Goal: Transaction & Acquisition: Book appointment/travel/reservation

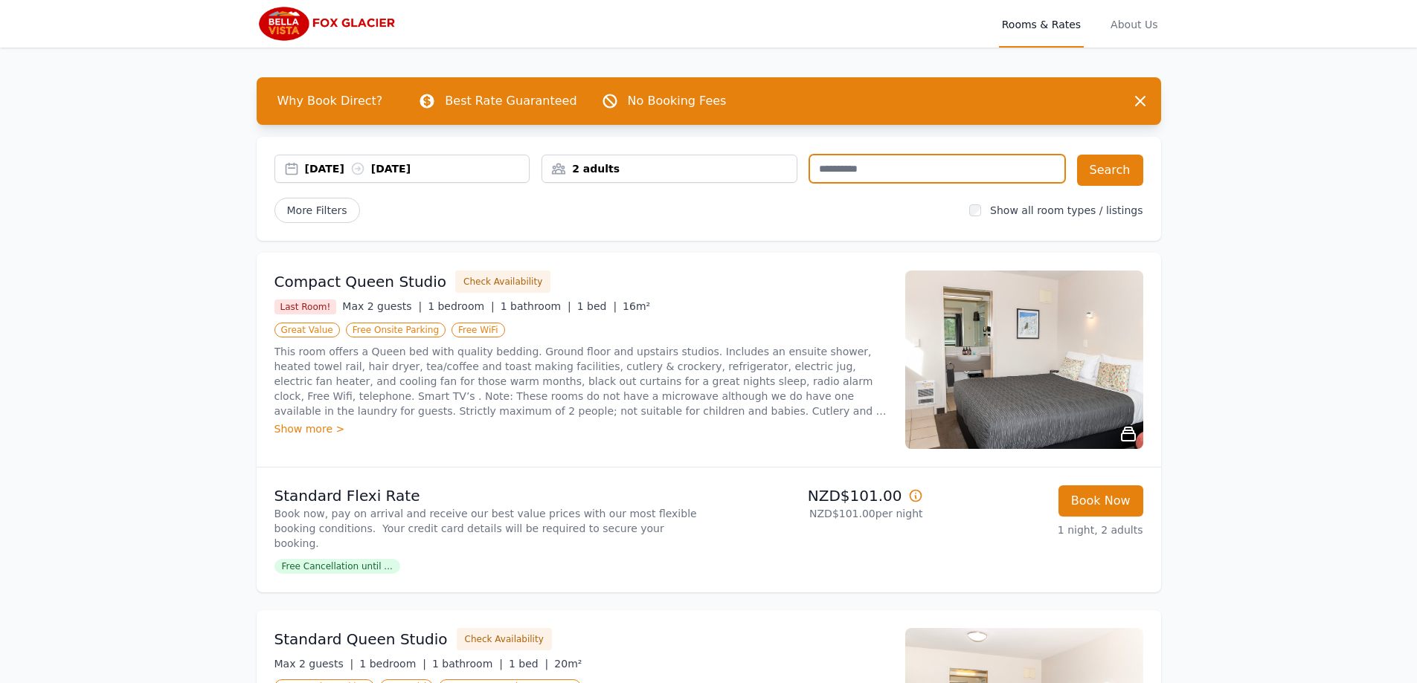
click at [852, 174] on input "text" at bounding box center [937, 169] width 256 height 28
click at [353, 170] on div "[DATE] [DATE]" at bounding box center [417, 168] width 225 height 15
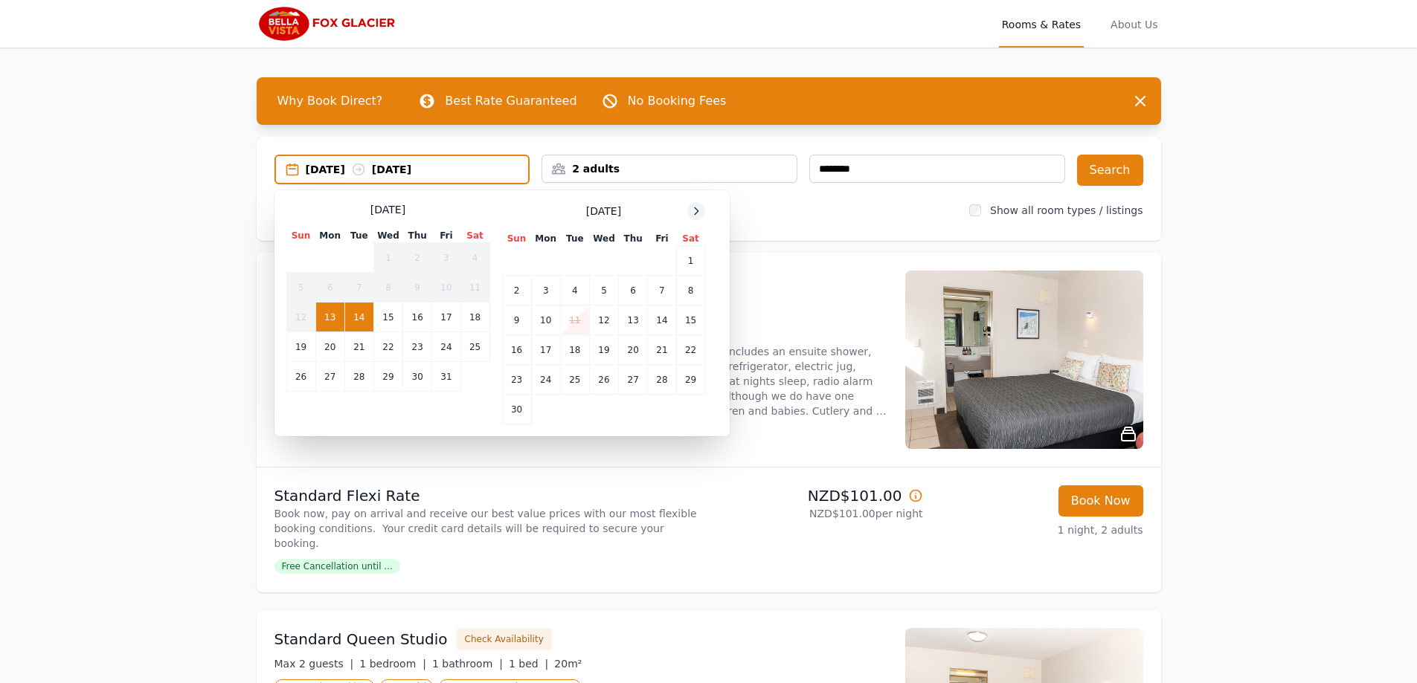
click at [694, 210] on icon at bounding box center [696, 211] width 12 height 12
click at [549, 379] on td "29" at bounding box center [545, 380] width 29 height 30
click at [571, 382] on td "30" at bounding box center [574, 380] width 29 height 30
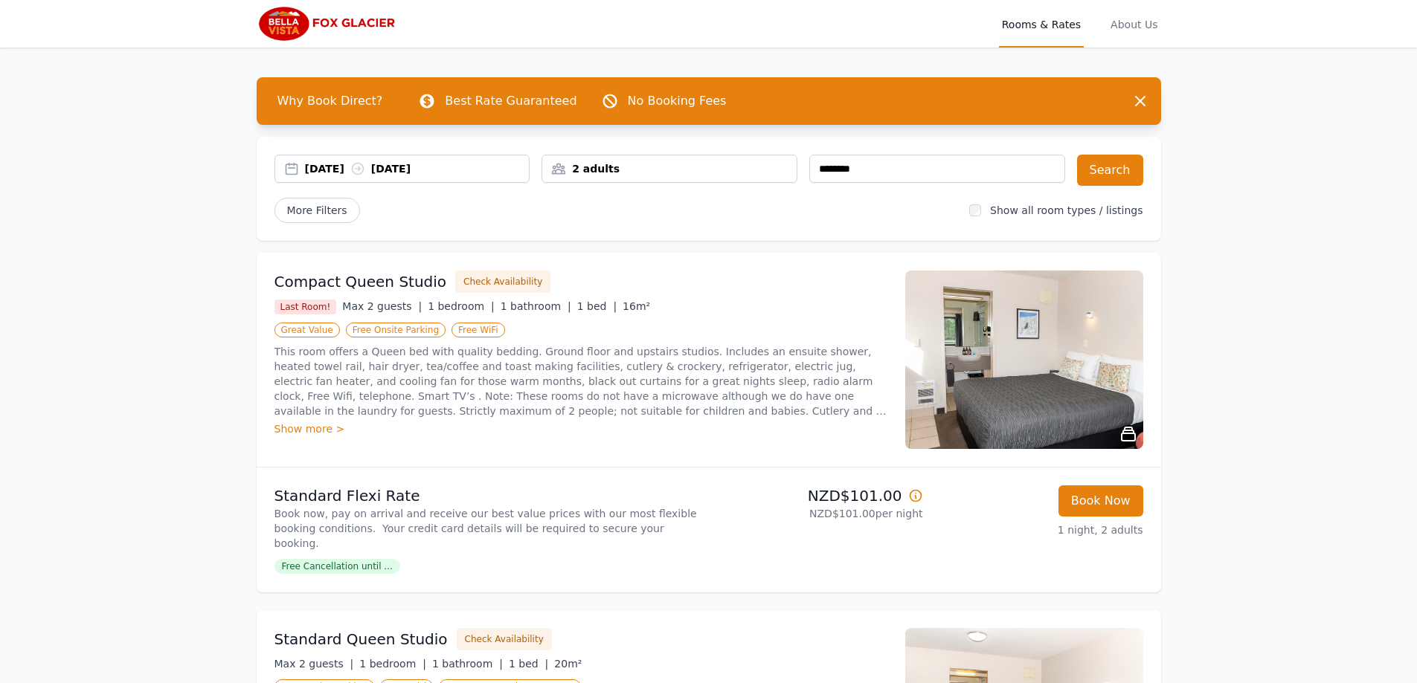
click at [736, 163] on div "2 adults" at bounding box center [669, 168] width 254 height 15
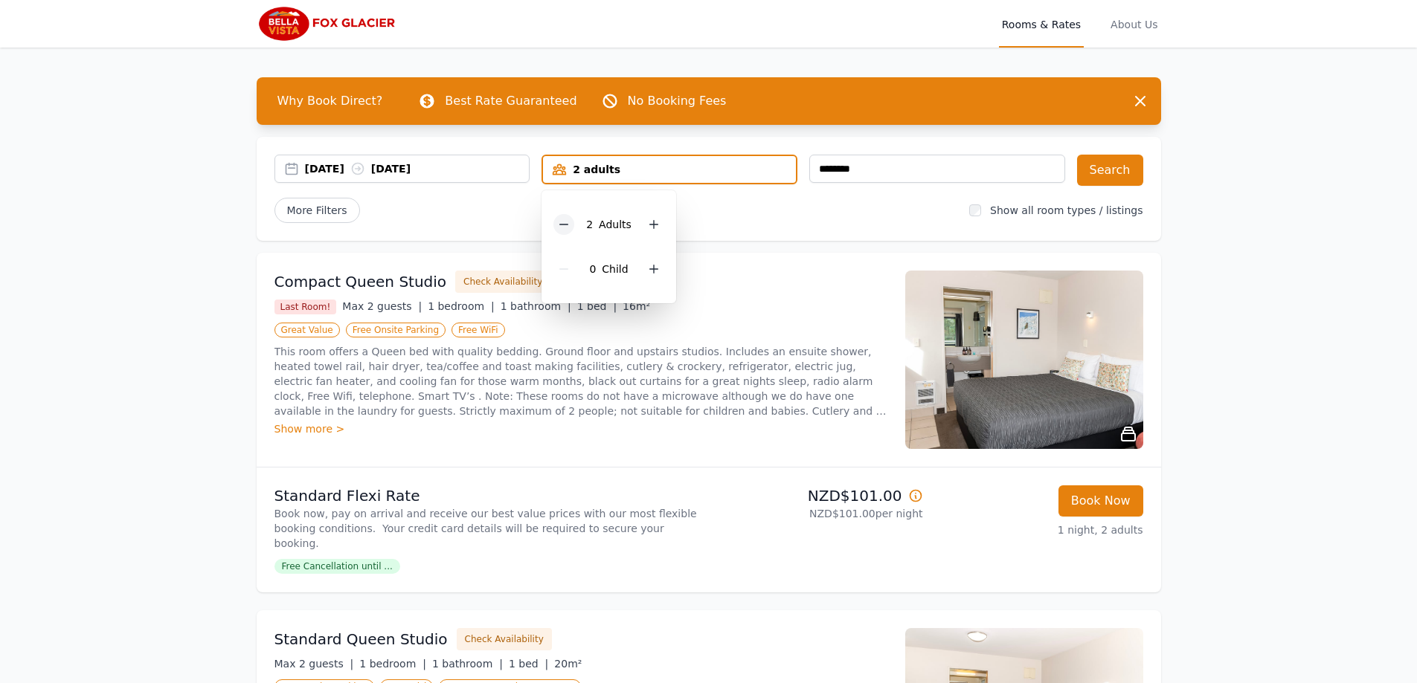
click at [562, 229] on icon at bounding box center [564, 225] width 12 height 12
click at [1102, 171] on button "Search" at bounding box center [1110, 170] width 66 height 31
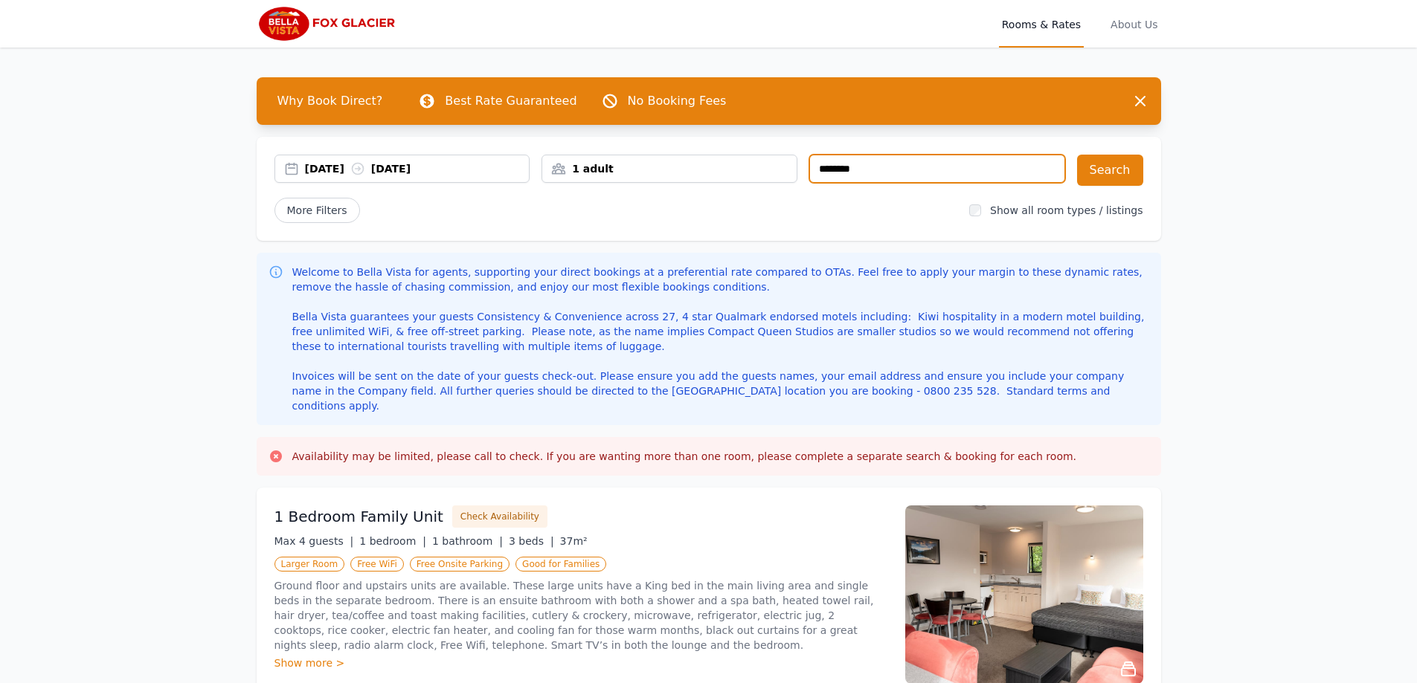
drag, startPoint x: 910, startPoint y: 165, endPoint x: 868, endPoint y: 161, distance: 41.8
click at [870, 161] on input "********" at bounding box center [937, 169] width 256 height 28
click at [809, 159] on div "[DATE] [DATE] 1 adult ********" at bounding box center [669, 170] width 791 height 31
click at [806, 160] on div "[DATE] [DATE] 1 adult ********" at bounding box center [669, 170] width 791 height 31
drag, startPoint x: 895, startPoint y: 164, endPoint x: 832, endPoint y: 165, distance: 63.2
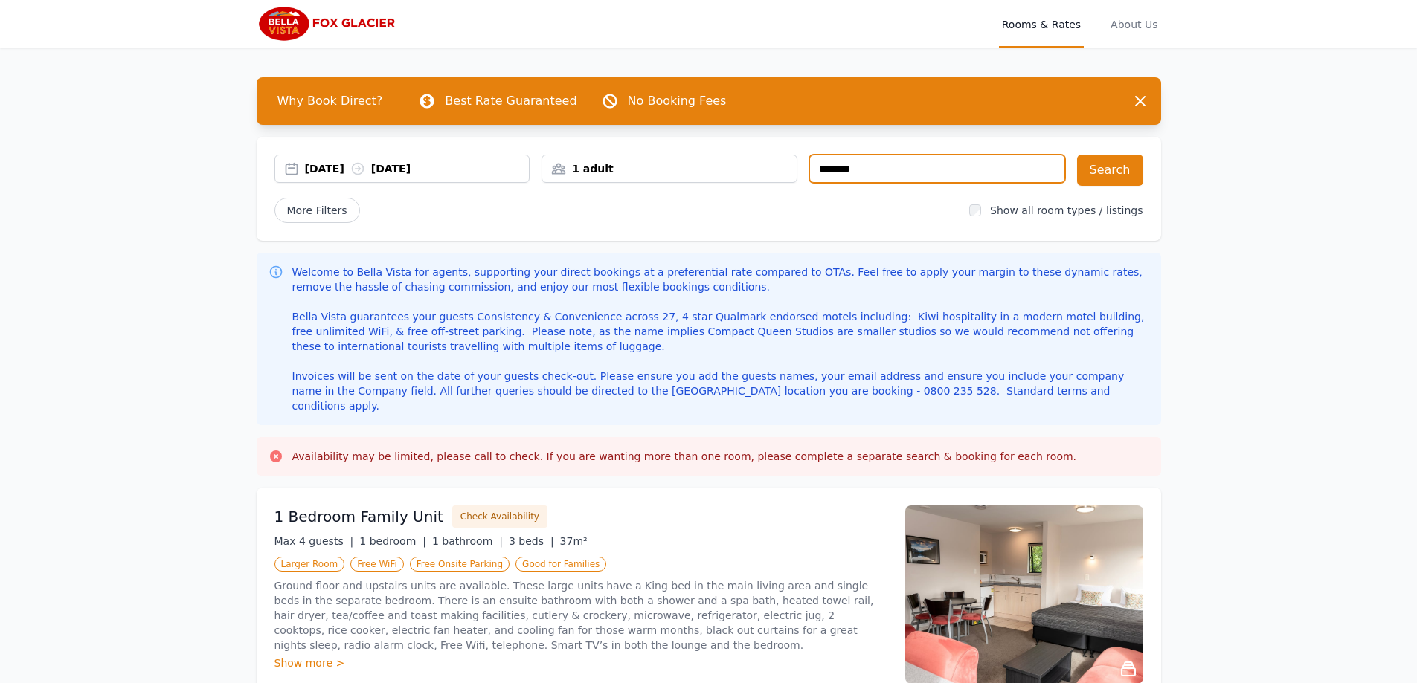
click at [832, 165] on input "********" at bounding box center [937, 169] width 256 height 28
type input "*"
click at [1122, 162] on button "Search" at bounding box center [1110, 170] width 66 height 31
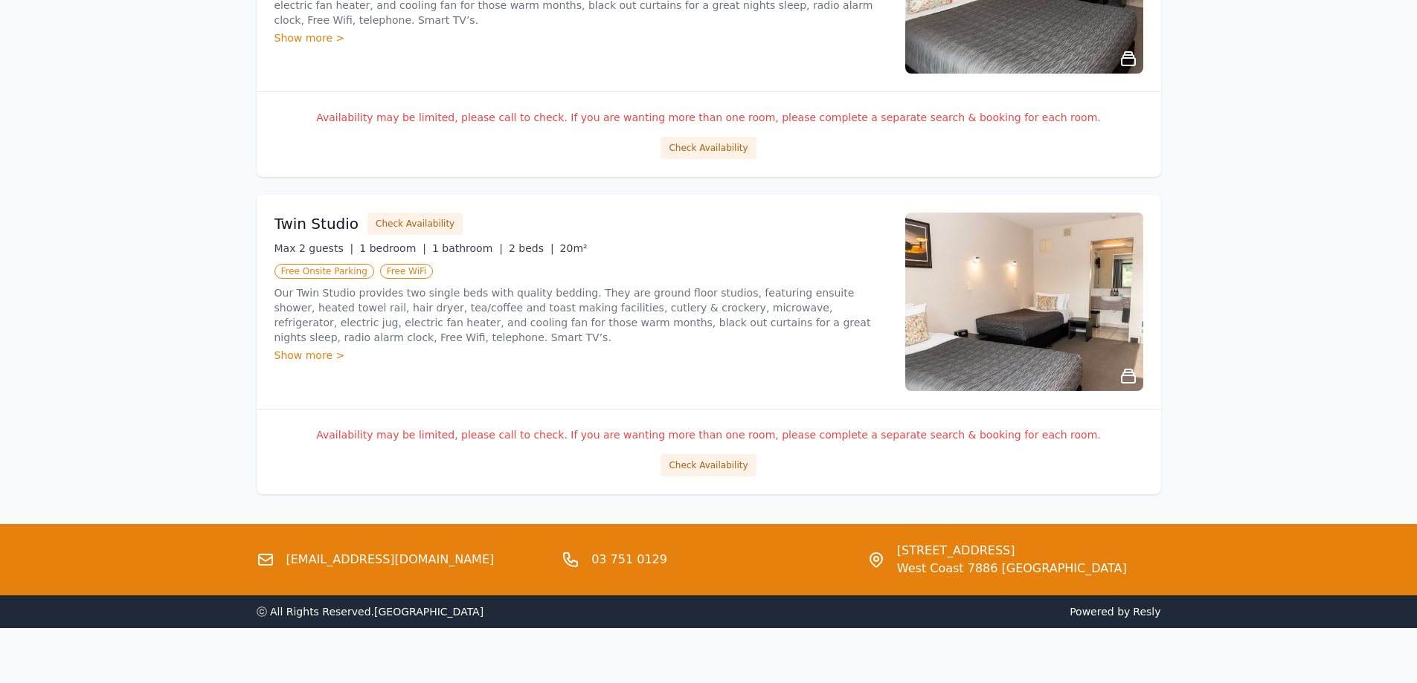
scroll to position [1713, 0]
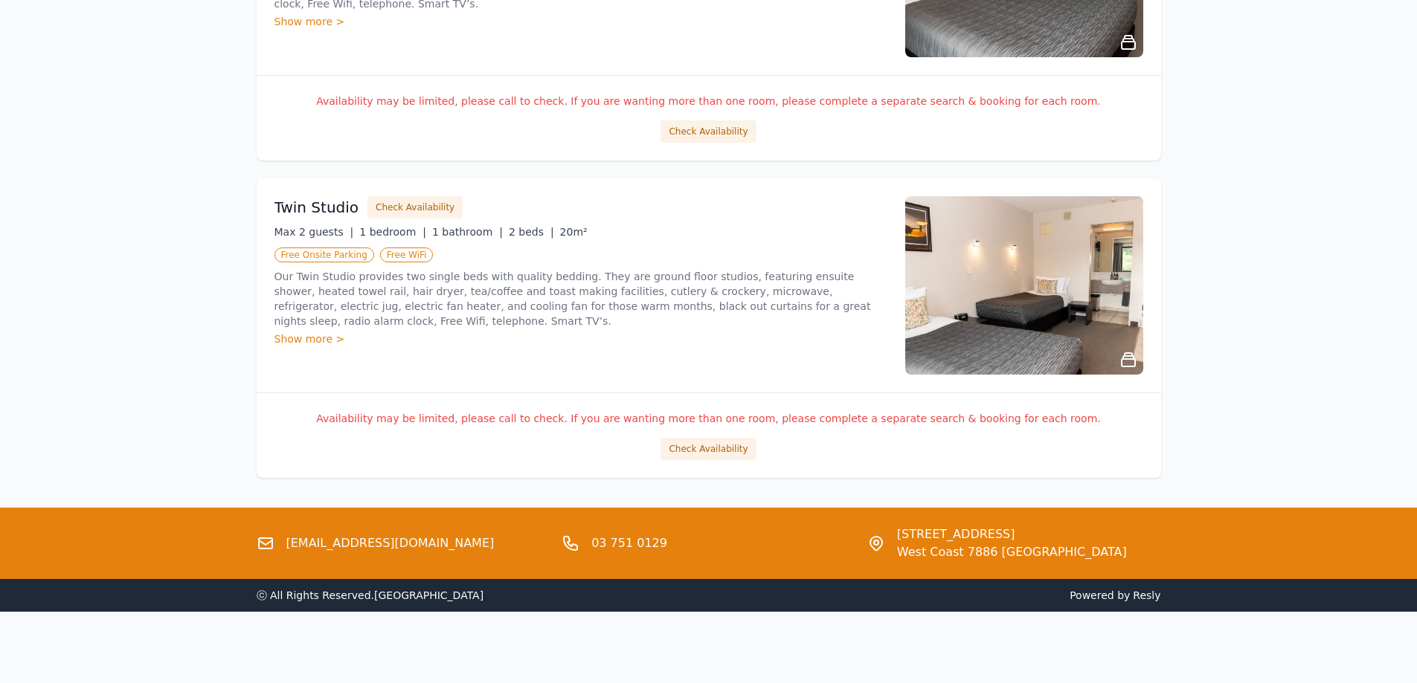
drag, startPoint x: 1421, startPoint y: 164, endPoint x: 1345, endPoint y: 618, distance: 460.7
drag, startPoint x: 428, startPoint y: 544, endPoint x: 284, endPoint y: 550, distance: 144.4
click at [284, 550] on div "[EMAIL_ADDRESS][DOMAIN_NAME]" at bounding box center [404, 544] width 294 height 36
copy link "[EMAIL_ADDRESS][DOMAIN_NAME]"
